Goal: Find specific page/section

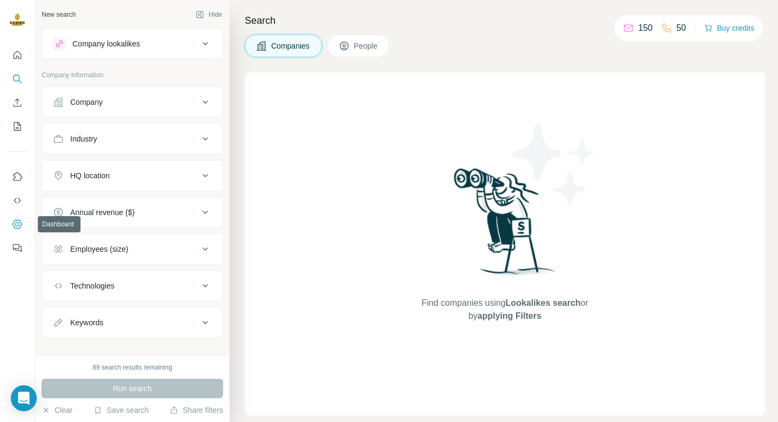
click at [18, 222] on icon "Dashboard" at bounding box center [17, 224] width 11 height 11
click at [195, 100] on div "Company" at bounding box center [126, 102] width 146 height 11
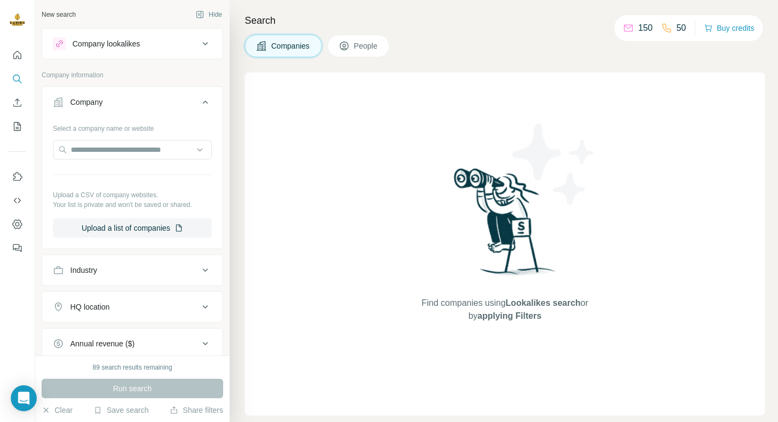
click at [195, 100] on div "Company" at bounding box center [126, 102] width 146 height 11
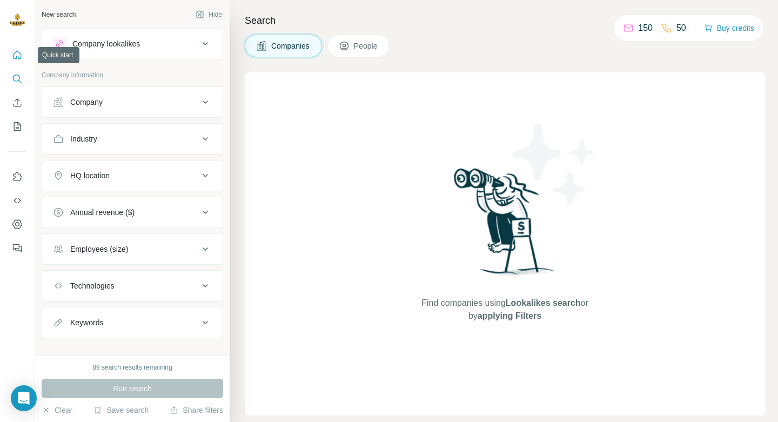
click at [15, 61] on button "Quick start" at bounding box center [17, 54] width 17 height 19
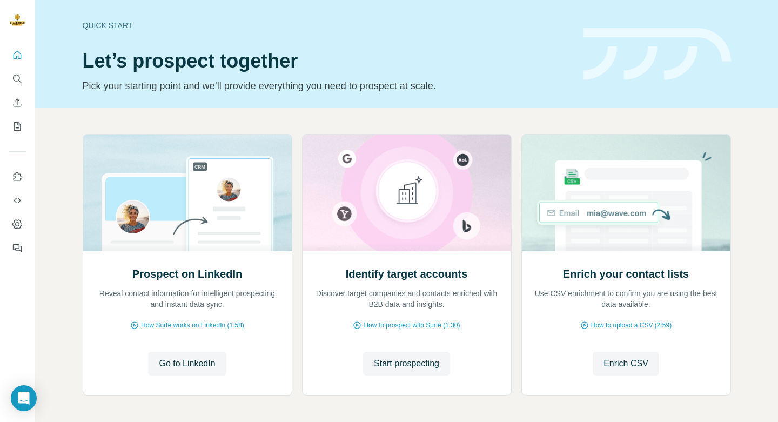
click at [18, 75] on icon "Search" at bounding box center [16, 78] width 7 height 7
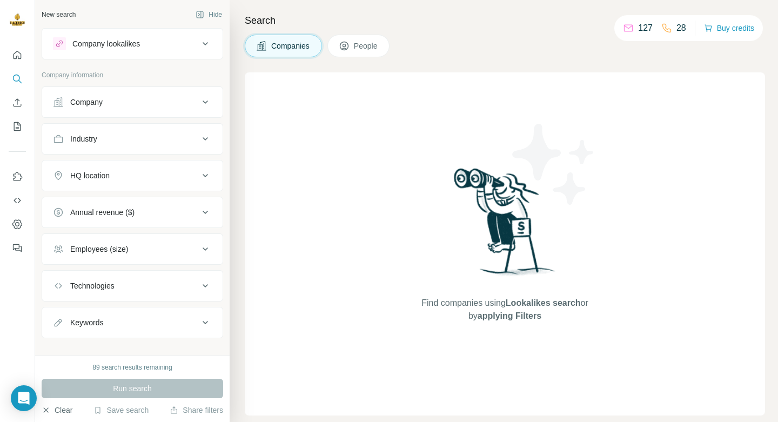
click at [51, 415] on button "Clear" at bounding box center [57, 410] width 31 height 11
click at [48, 410] on icon "button" at bounding box center [46, 410] width 9 height 9
click at [21, 77] on icon "Search" at bounding box center [17, 79] width 11 height 11
